Goal: Information Seeking & Learning: Learn about a topic

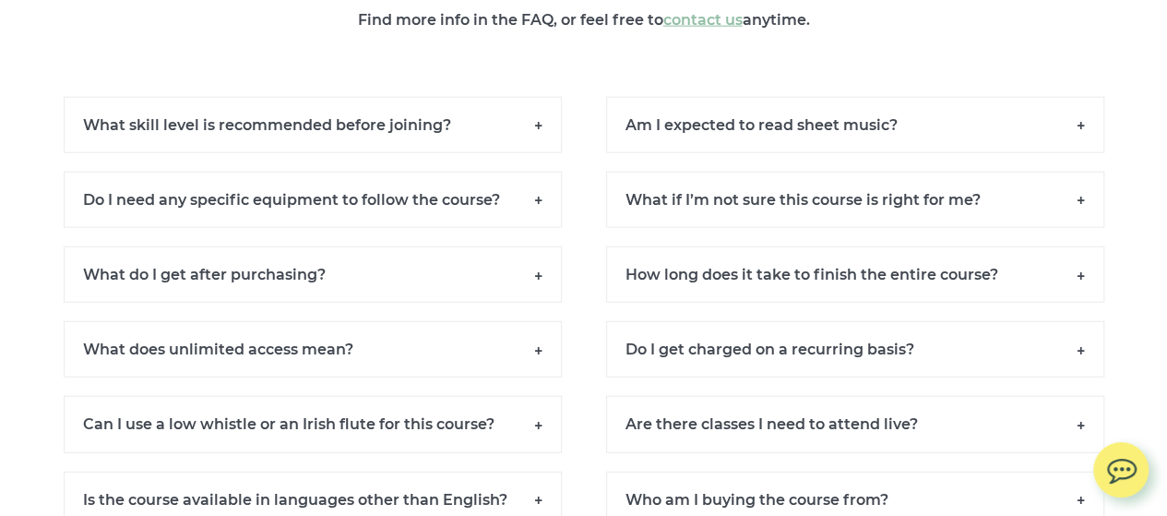
scroll to position [12747, 0]
click at [464, 138] on h6 "What skill level is recommended before joining?" at bounding box center [313, 126] width 498 height 56
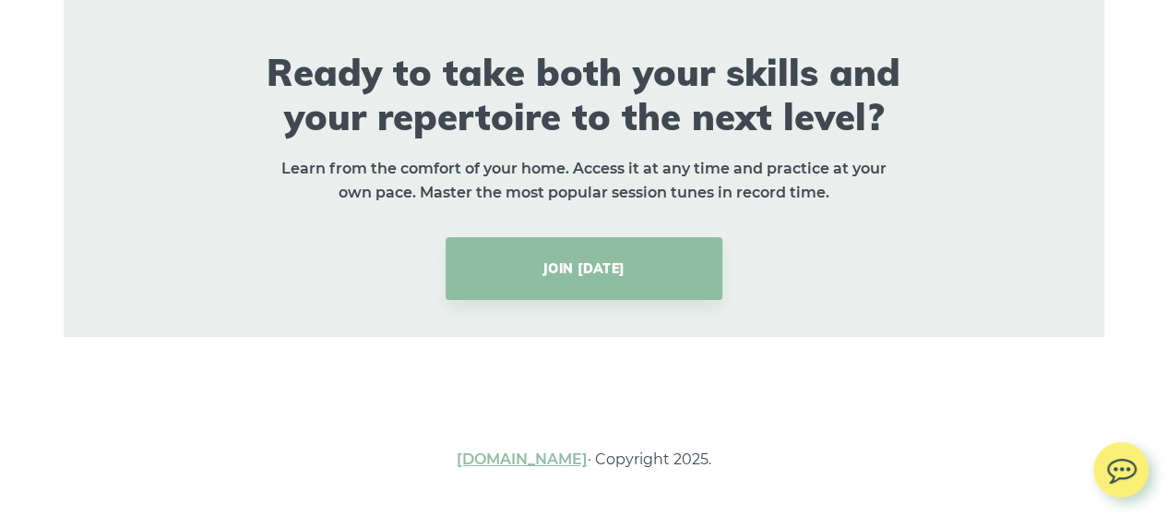
scroll to position [13562, 0]
click at [529, 468] on link "[DOMAIN_NAME]" at bounding box center [522, 459] width 131 height 18
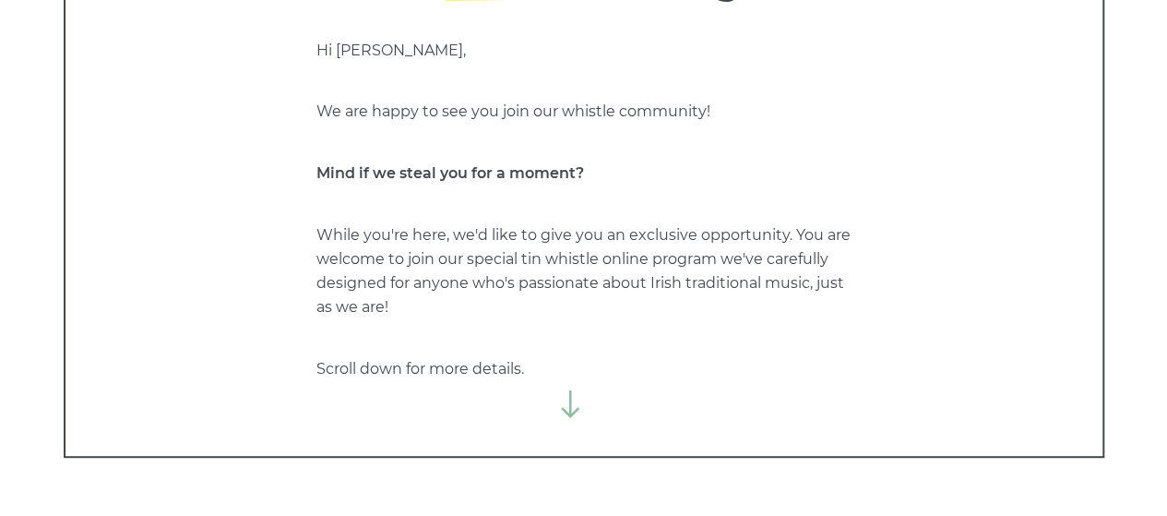
scroll to position [374, 0]
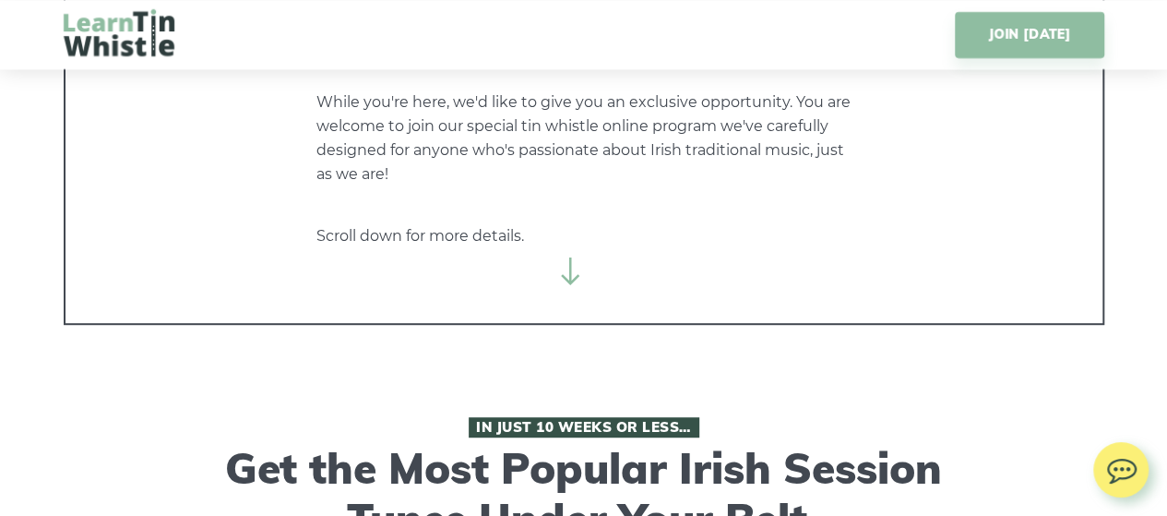
click at [577, 267] on icon at bounding box center [571, 271] width 28 height 28
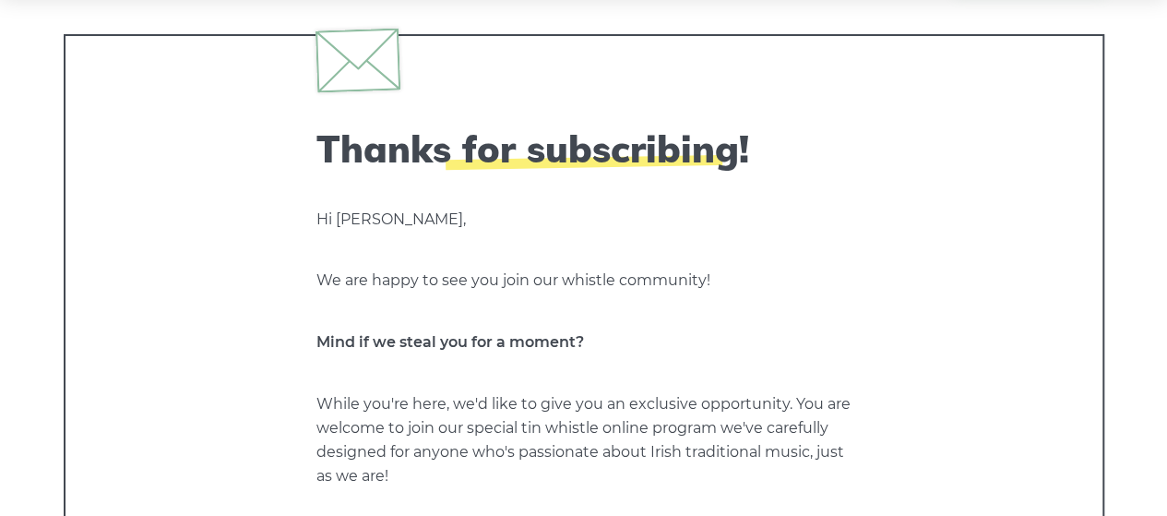
scroll to position [0, 0]
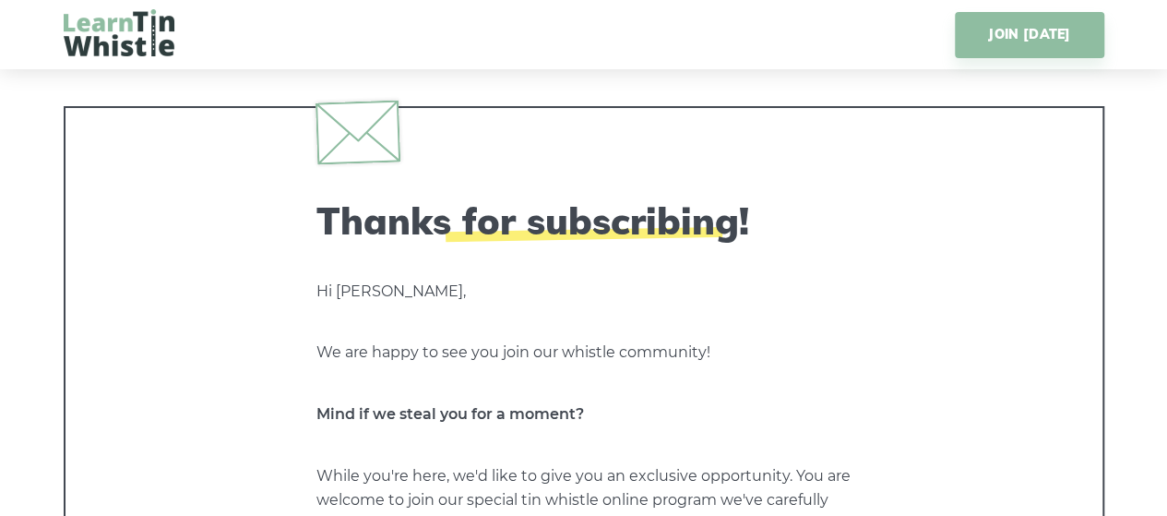
click at [121, 30] on img at bounding box center [119, 32] width 111 height 47
